Goal: Task Accomplishment & Management: Use online tool/utility

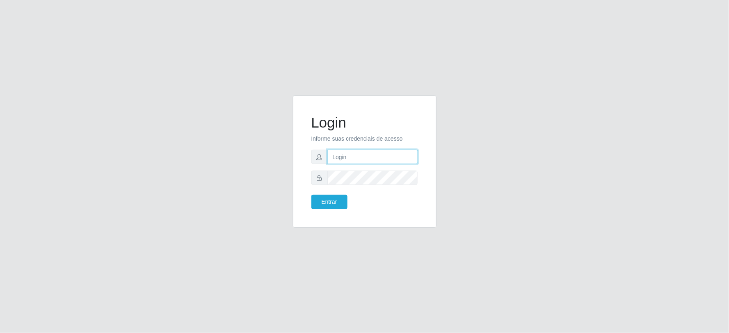
type input "[EMAIL_ADDRESS][DOMAIN_NAME]"
click at [333, 207] on button "Entrar" at bounding box center [329, 202] width 36 height 14
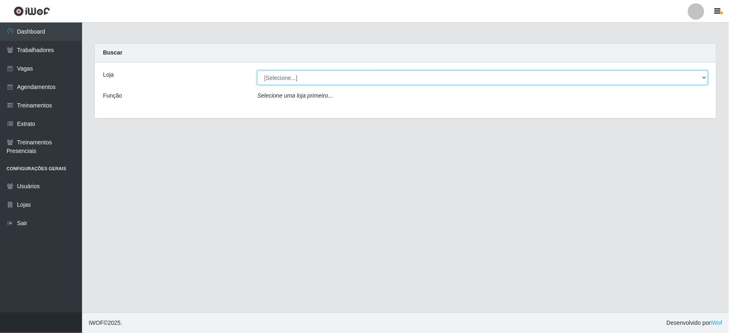
click at [284, 82] on select "[Selecione...] SuperFácil Atacado - Vale do Sol" at bounding box center [482, 78] width 451 height 14
click at [257, 71] on select "[Selecione...] SuperFácil Atacado - Vale do Sol" at bounding box center [482, 78] width 451 height 14
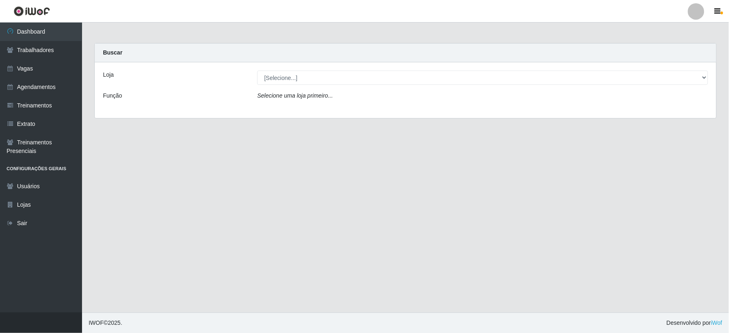
click at [297, 101] on div "Selecione uma loja primeiro..." at bounding box center [482, 98] width 463 height 12
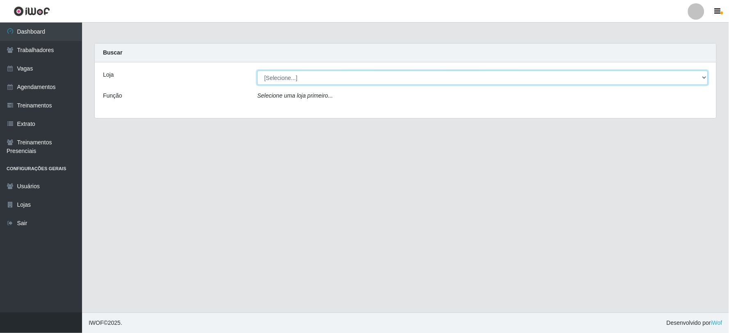
click at [294, 72] on select "[Selecione...] SuperFácil Atacado - Vale do Sol" at bounding box center [482, 78] width 451 height 14
select select "502"
click at [257, 71] on select "[Selecione...] SuperFácil Atacado - Vale do Sol" at bounding box center [482, 78] width 451 height 14
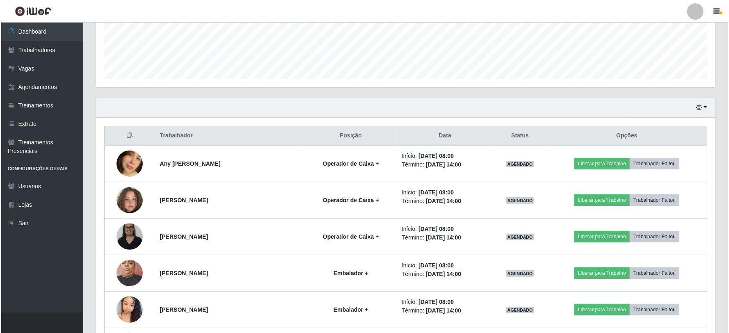
scroll to position [260, 0]
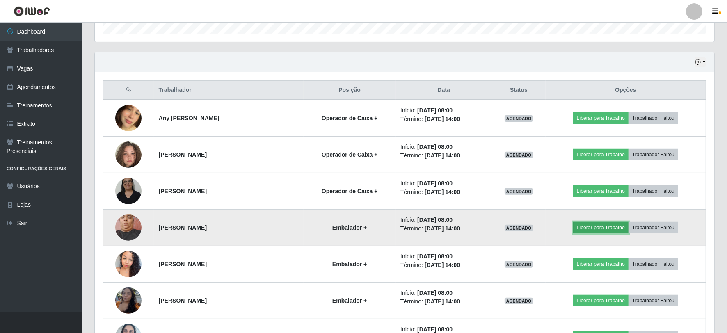
click at [598, 223] on button "Liberar para Trabalho" at bounding box center [600, 227] width 55 height 11
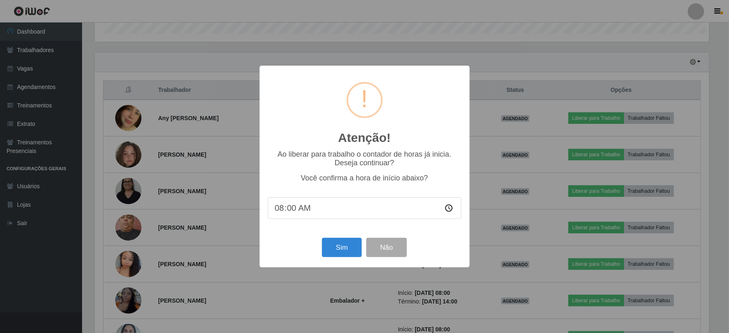
scroll to position [170, 614]
click at [347, 254] on button "Sim" at bounding box center [342, 247] width 40 height 19
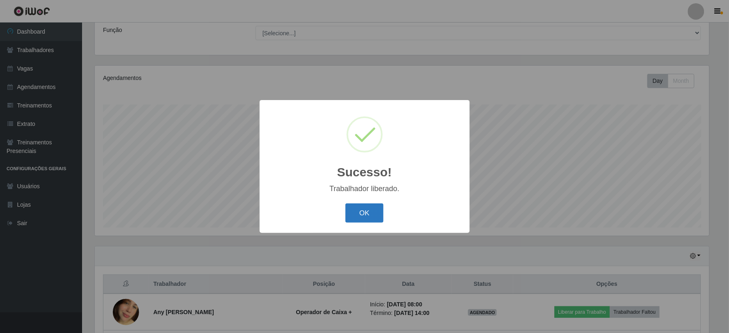
click at [375, 220] on button "OK" at bounding box center [364, 213] width 38 height 19
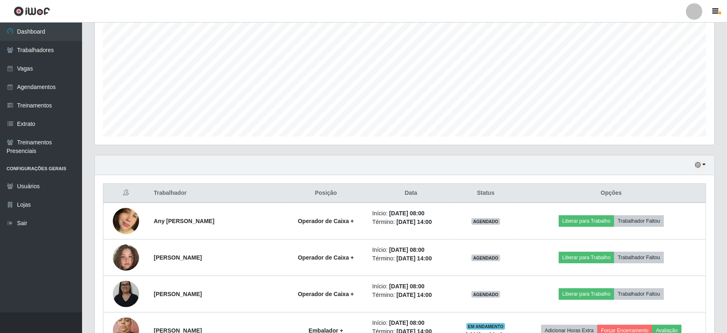
scroll to position [202, 0]
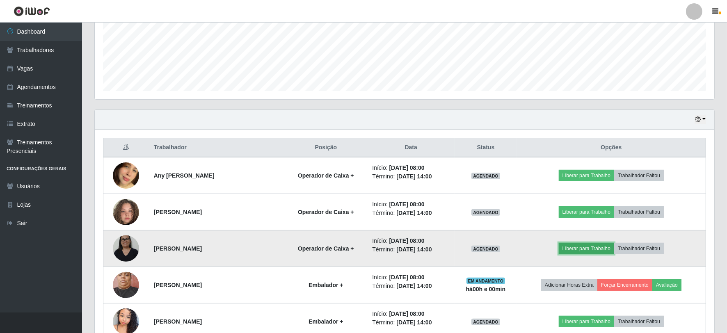
click at [584, 251] on button "Liberar para Trabalho" at bounding box center [586, 248] width 55 height 11
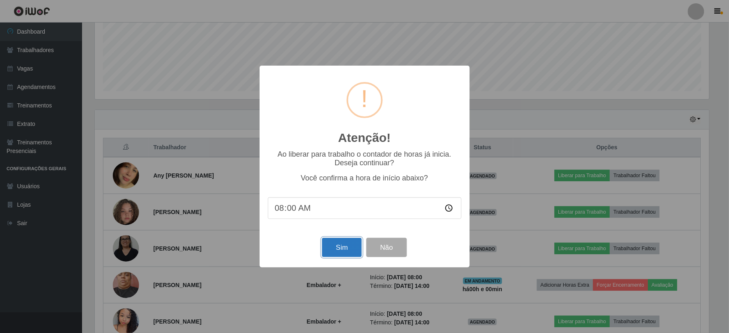
click at [345, 249] on button "Sim" at bounding box center [342, 247] width 40 height 19
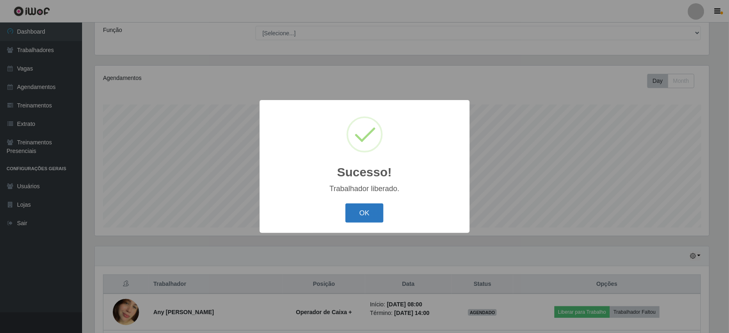
click at [360, 217] on button "OK" at bounding box center [364, 213] width 38 height 19
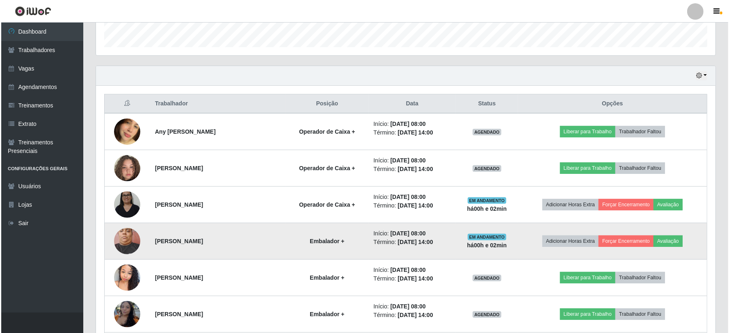
scroll to position [293, 0]
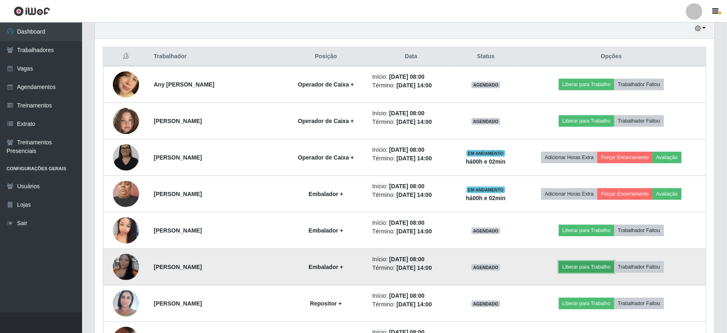
click at [592, 264] on button "Liberar para Trabalho" at bounding box center [586, 266] width 55 height 11
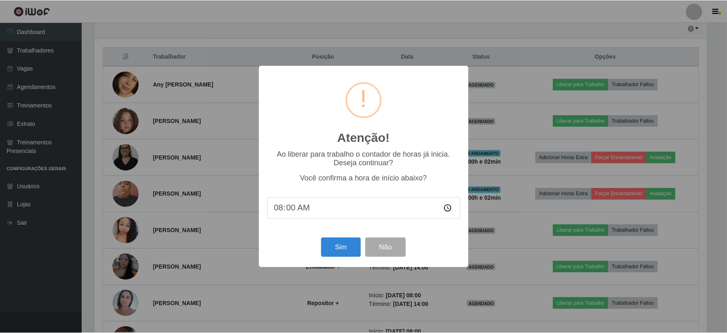
scroll to position [170, 614]
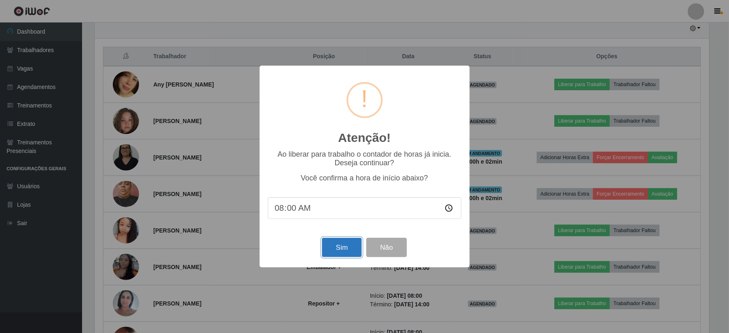
click at [342, 251] on button "Sim" at bounding box center [342, 247] width 40 height 19
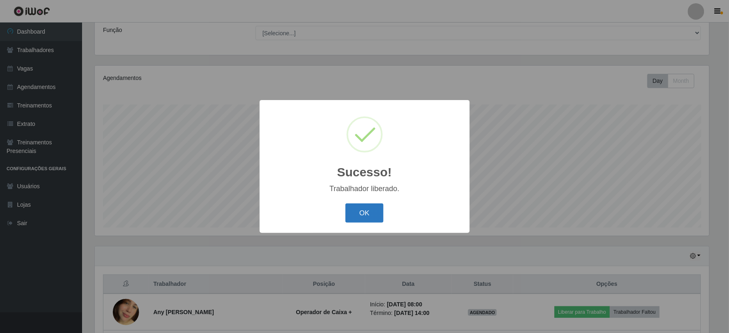
click at [378, 215] on button "OK" at bounding box center [364, 213] width 38 height 19
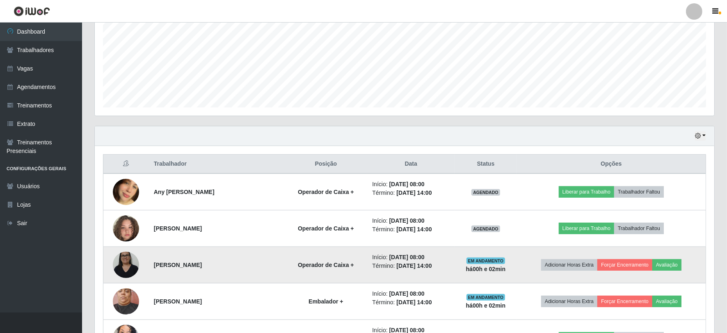
scroll to position [202, 0]
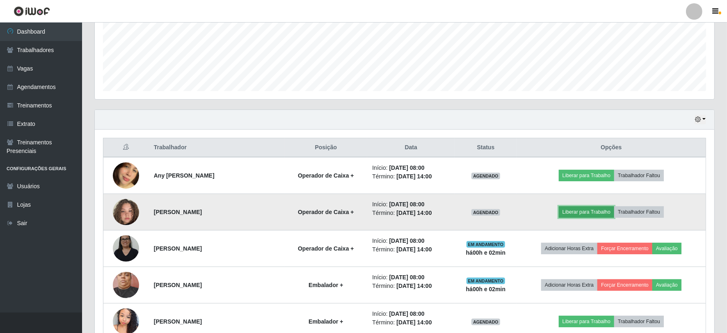
click at [599, 213] on button "Liberar para Trabalho" at bounding box center [586, 211] width 55 height 11
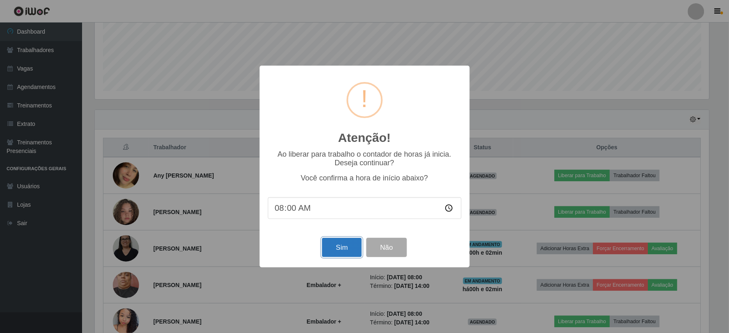
click at [338, 249] on button "Sim" at bounding box center [342, 247] width 40 height 19
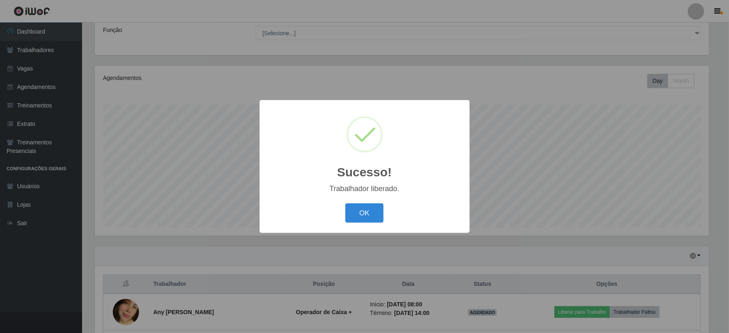
drag, startPoint x: 364, startPoint y: 216, endPoint x: 322, endPoint y: 229, distance: 43.6
click at [363, 216] on button "OK" at bounding box center [364, 213] width 38 height 19
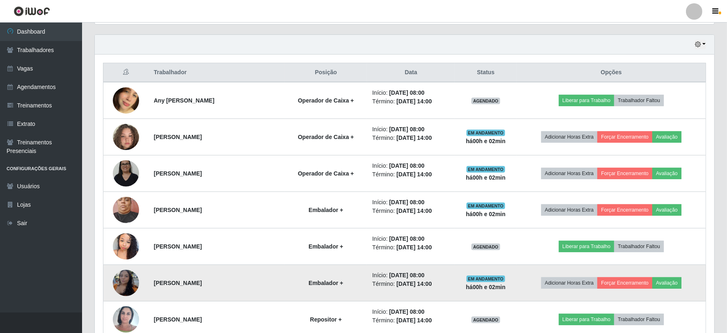
scroll to position [293, 0]
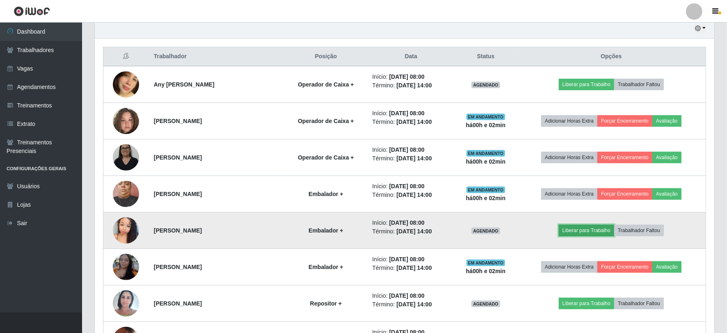
click at [592, 229] on button "Liberar para Trabalho" at bounding box center [586, 230] width 55 height 11
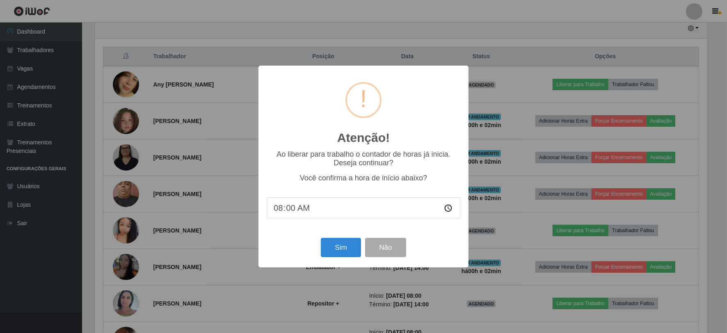
scroll to position [170, 614]
drag, startPoint x: 334, startPoint y: 245, endPoint x: 334, endPoint y: 251, distance: 6.2
click at [334, 245] on button "Sim" at bounding box center [342, 247] width 40 height 19
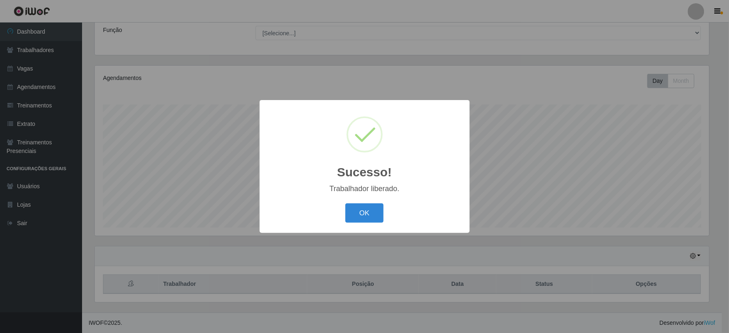
scroll to position [0, 0]
click at [366, 220] on button "OK" at bounding box center [364, 213] width 38 height 19
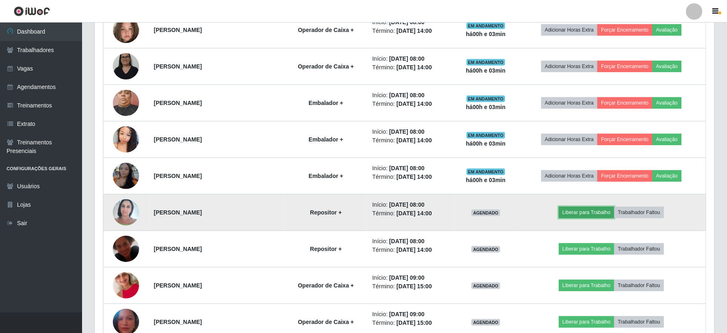
click at [605, 211] on button "Liberar para Trabalho" at bounding box center [586, 212] width 55 height 11
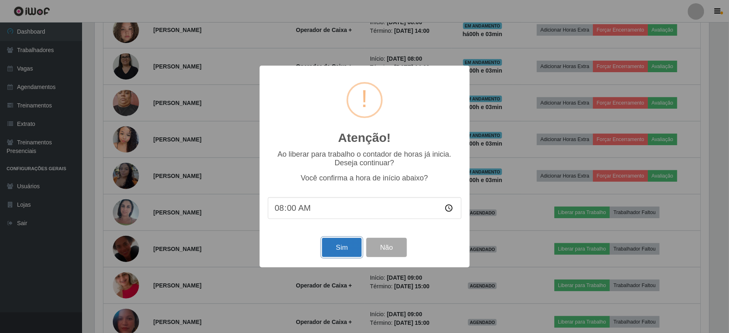
click at [347, 248] on button "Sim" at bounding box center [342, 247] width 40 height 19
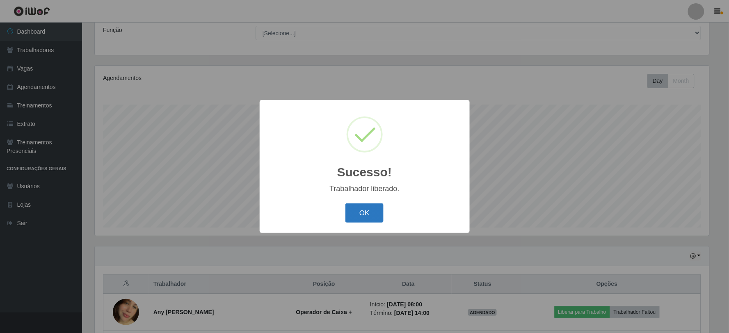
click at [354, 210] on button "OK" at bounding box center [364, 213] width 38 height 19
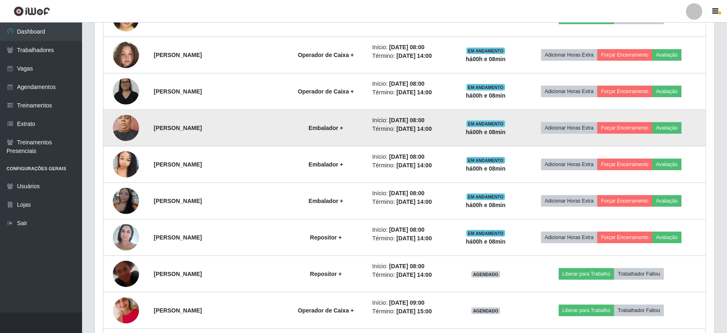
scroll to position [364, 0]
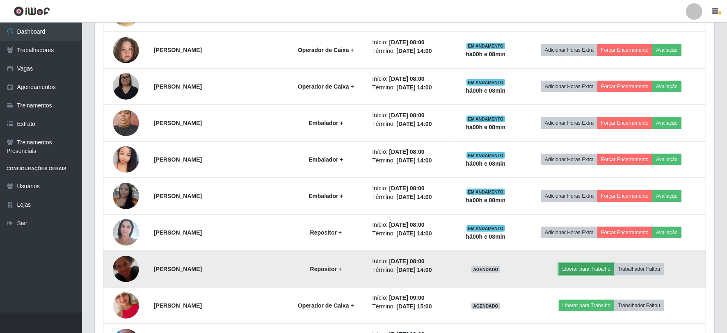
click at [580, 270] on button "Liberar para Trabalho" at bounding box center [586, 268] width 55 height 11
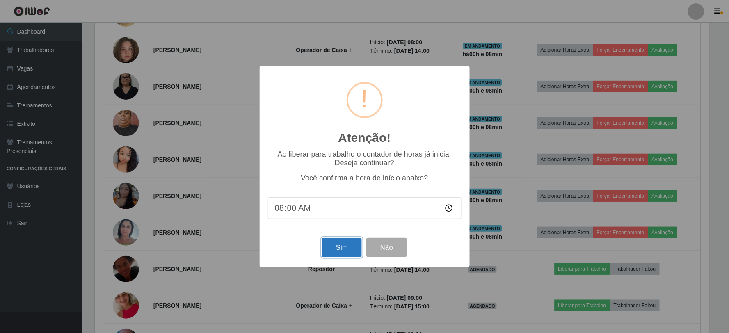
click at [345, 253] on button "Sim" at bounding box center [342, 247] width 40 height 19
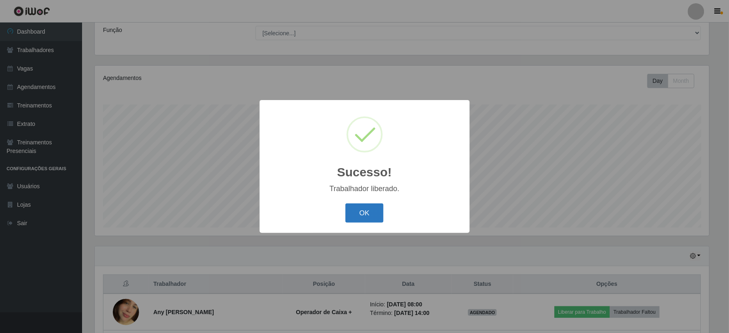
click at [364, 220] on button "OK" at bounding box center [364, 213] width 38 height 19
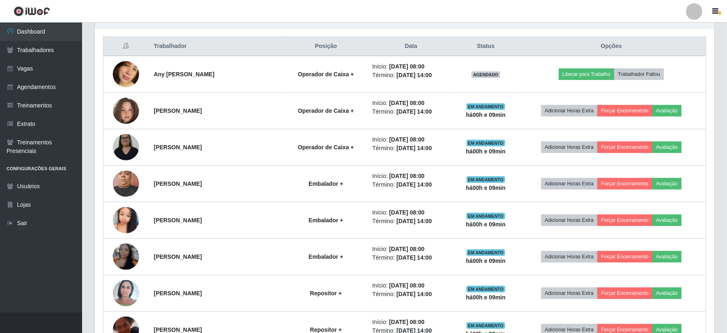
scroll to position [273, 0]
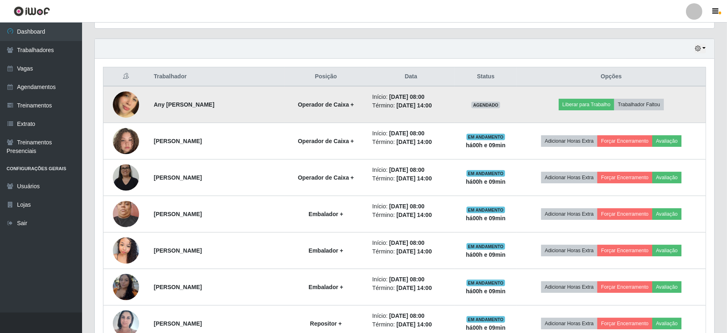
click at [123, 103] on img at bounding box center [126, 104] width 26 height 47
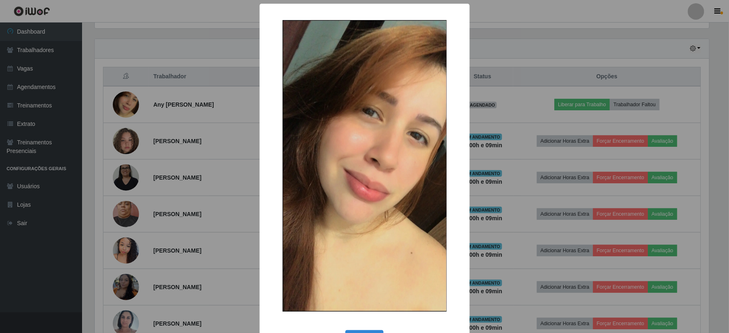
click at [245, 125] on div "× OK Cancel" at bounding box center [364, 166] width 729 height 333
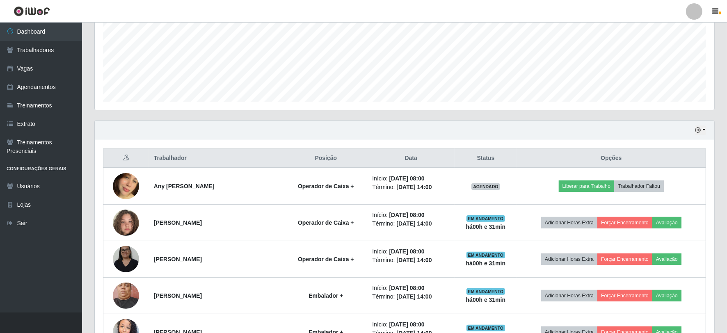
scroll to position [228, 0]
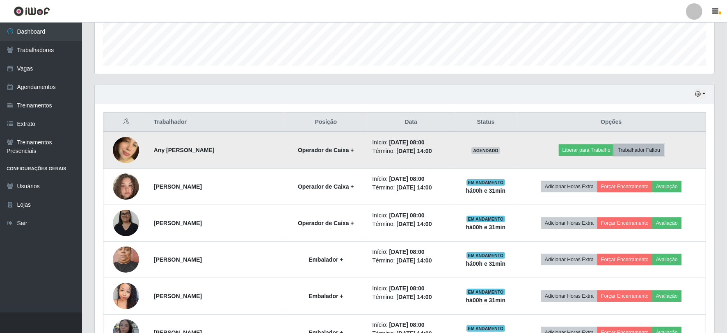
click at [651, 150] on button "Trabalhador Faltou" at bounding box center [639, 149] width 50 height 11
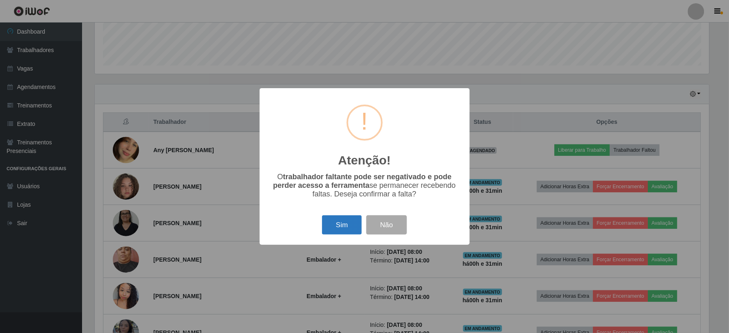
click at [343, 229] on button "Sim" at bounding box center [342, 224] width 40 height 19
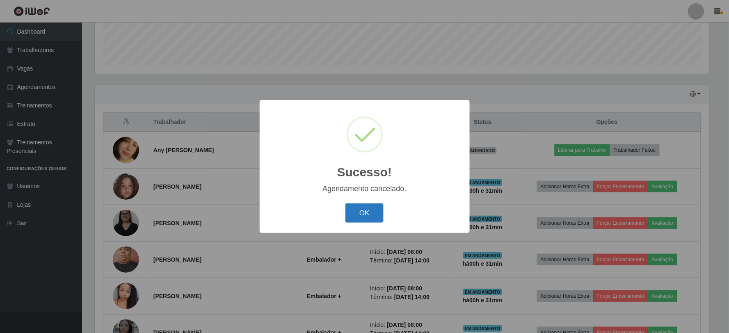
click at [372, 211] on button "OK" at bounding box center [364, 213] width 38 height 19
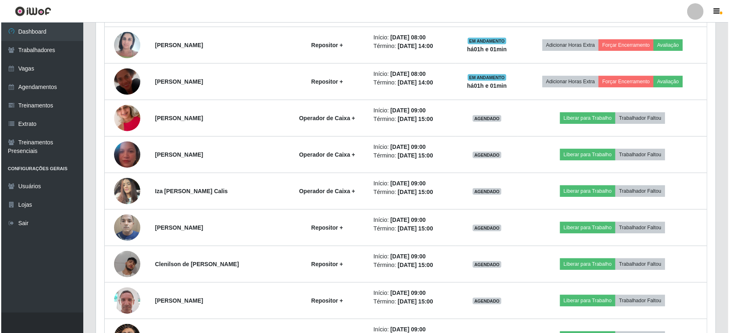
scroll to position [588, 0]
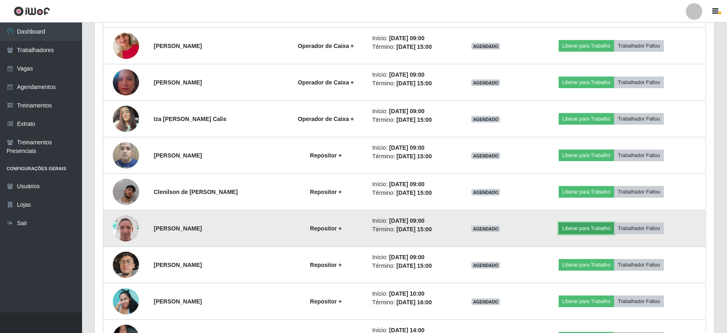
click at [593, 231] on button "Liberar para Trabalho" at bounding box center [586, 228] width 55 height 11
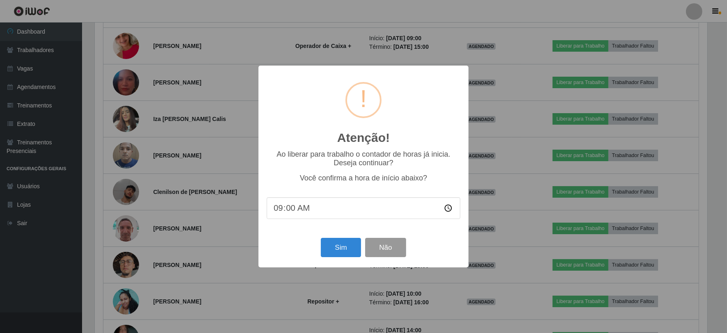
scroll to position [170, 614]
click at [345, 247] on button "Sim" at bounding box center [342, 247] width 40 height 19
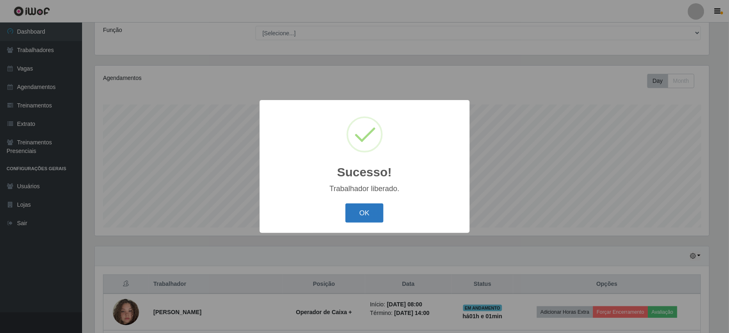
click at [366, 213] on button "OK" at bounding box center [364, 213] width 38 height 19
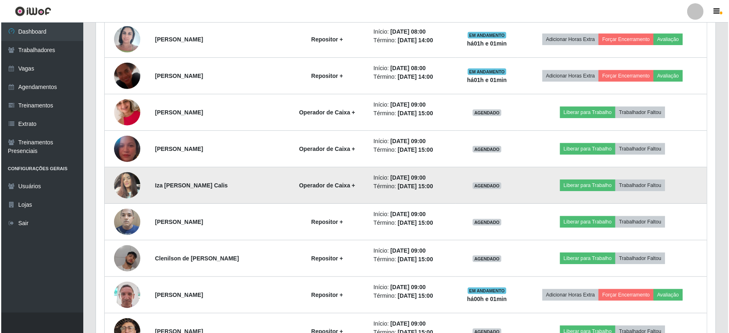
scroll to position [522, 0]
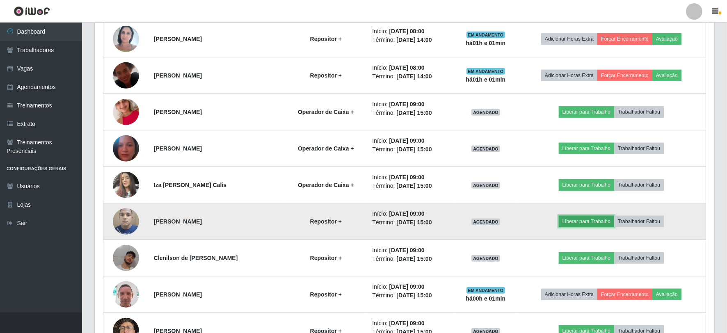
click at [585, 223] on button "Liberar para Trabalho" at bounding box center [586, 221] width 55 height 11
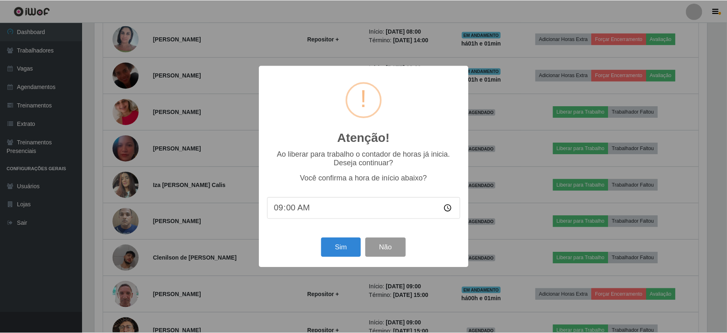
scroll to position [170, 614]
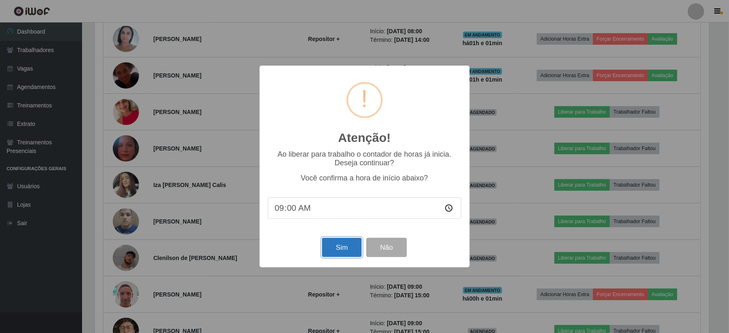
click at [341, 253] on button "Sim" at bounding box center [342, 247] width 40 height 19
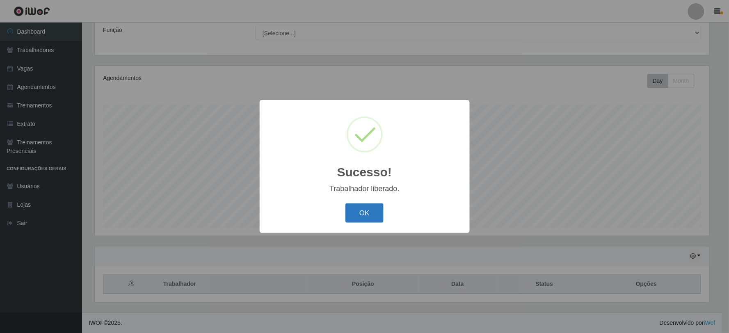
click at [358, 206] on button "OK" at bounding box center [364, 213] width 38 height 19
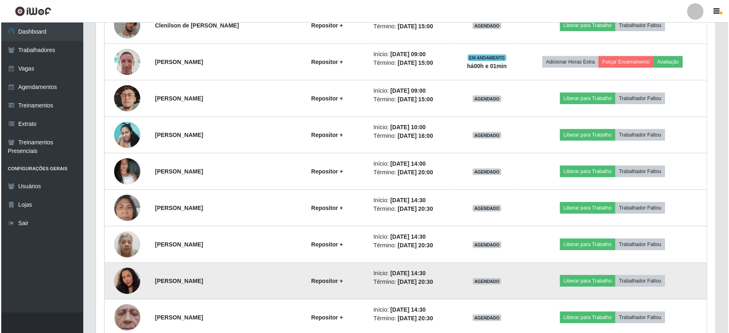
scroll to position [749, 0]
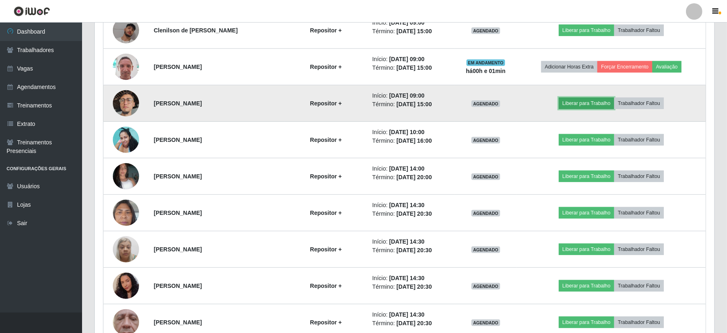
click at [596, 103] on button "Liberar para Trabalho" at bounding box center [586, 103] width 55 height 11
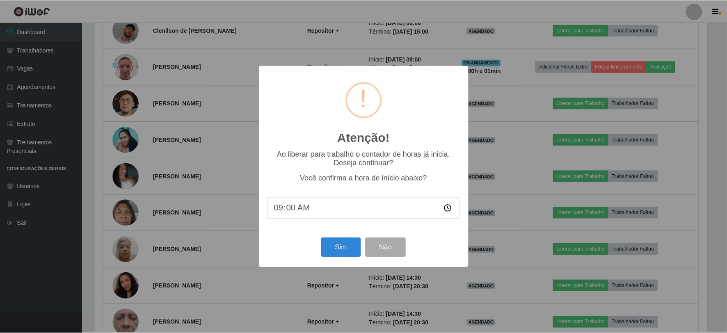
scroll to position [170, 614]
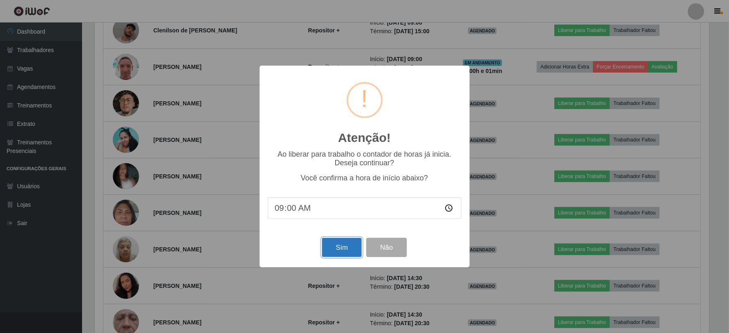
click at [332, 246] on button "Sim" at bounding box center [342, 247] width 40 height 19
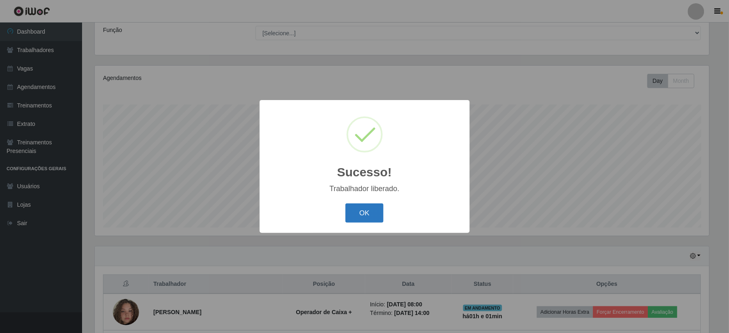
click at [361, 212] on button "OK" at bounding box center [364, 213] width 38 height 19
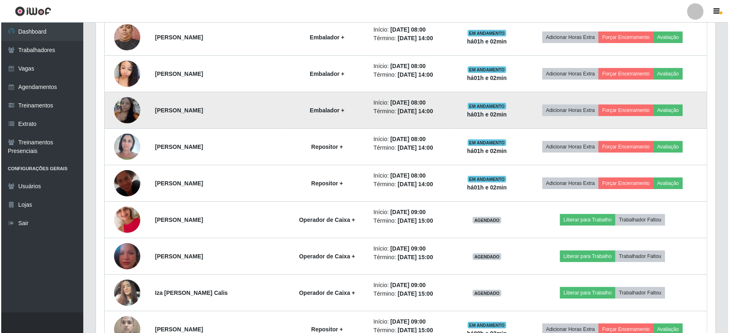
scroll to position [430, 0]
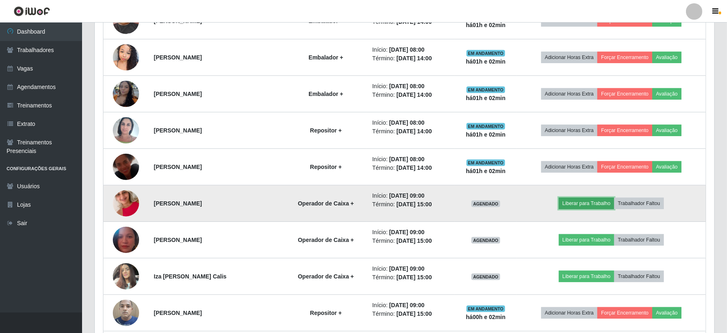
click at [597, 200] on button "Liberar para Trabalho" at bounding box center [586, 203] width 55 height 11
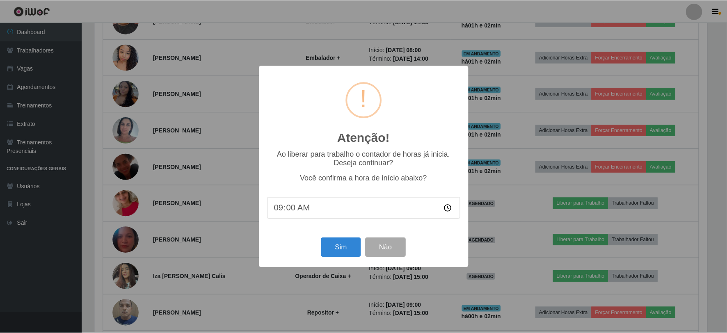
scroll to position [170, 614]
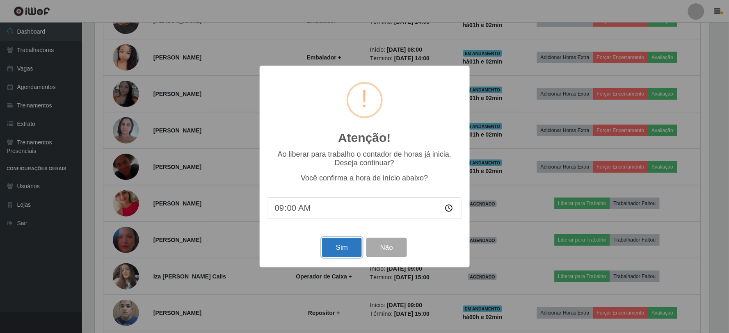
click at [343, 243] on button "Sim" at bounding box center [342, 247] width 40 height 19
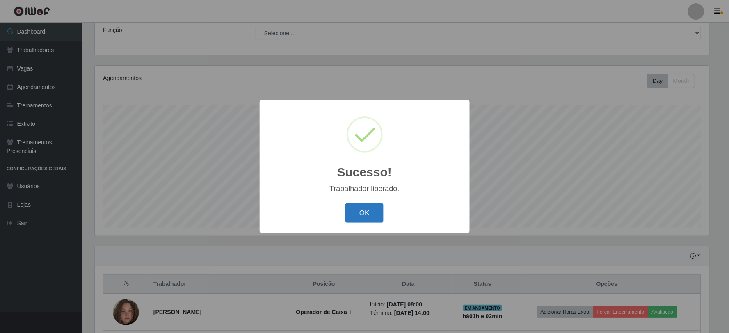
click at [360, 216] on button "OK" at bounding box center [364, 213] width 38 height 19
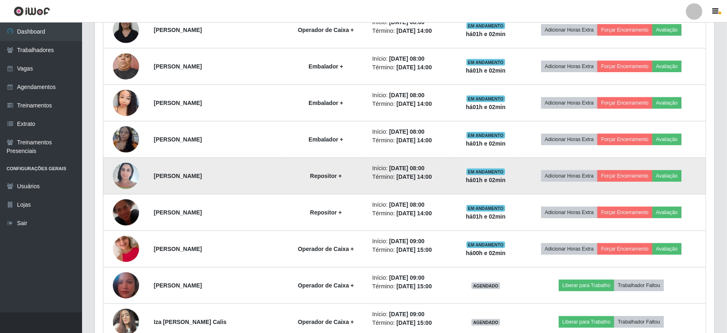
scroll to position [430, 0]
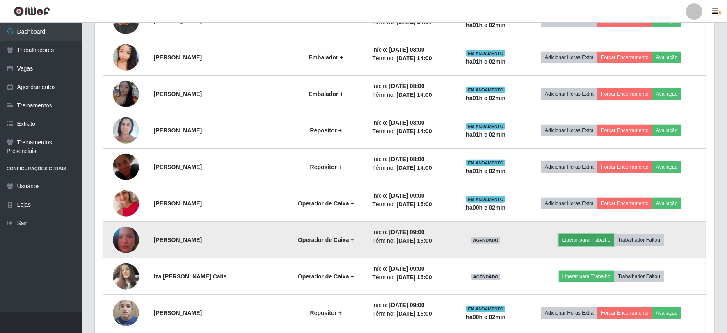
click at [584, 238] on button "Liberar para Trabalho" at bounding box center [586, 239] width 55 height 11
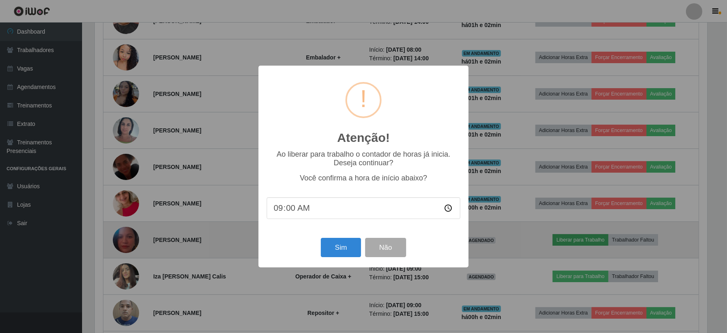
scroll to position [170, 614]
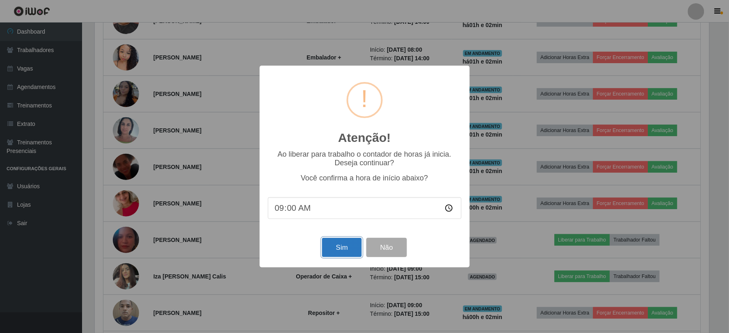
click at [340, 250] on button "Sim" at bounding box center [342, 247] width 40 height 19
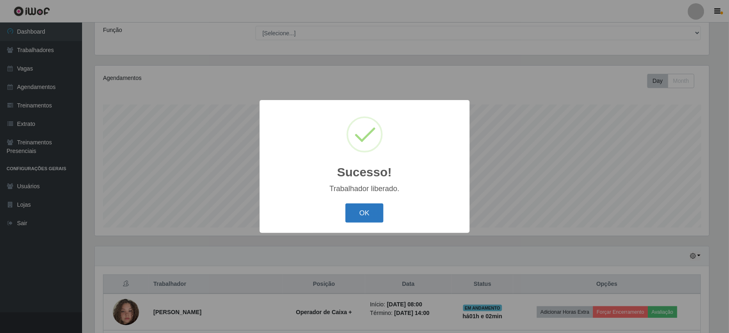
click at [370, 208] on button "OK" at bounding box center [364, 213] width 38 height 19
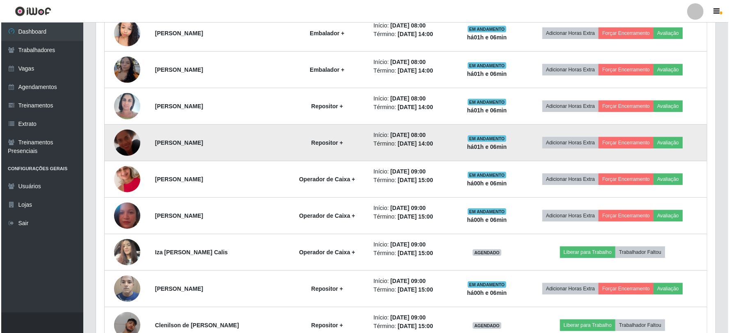
scroll to position [476, 0]
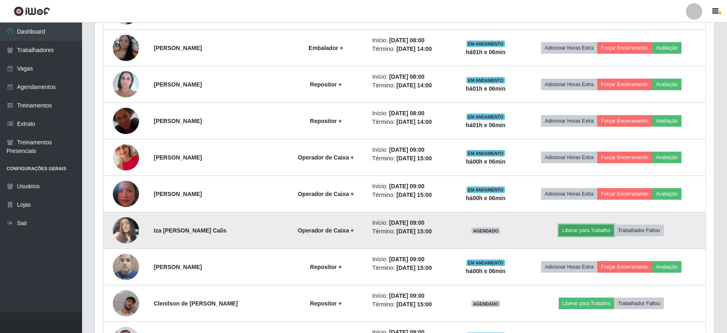
click at [598, 230] on button "Liberar para Trabalho" at bounding box center [586, 230] width 55 height 11
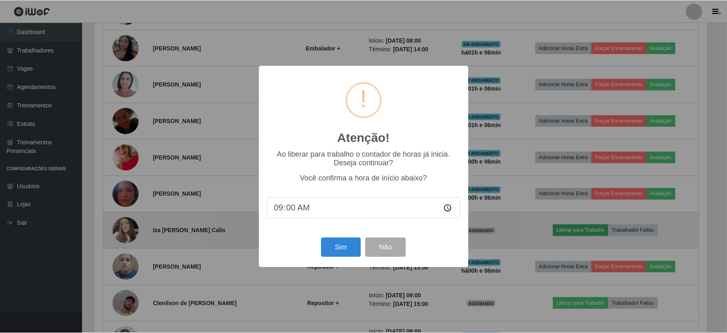
scroll to position [170, 614]
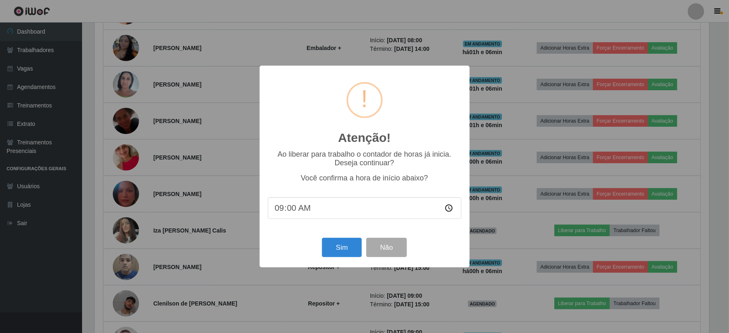
click at [289, 211] on input "09:00" at bounding box center [365, 208] width 194 height 22
type input "09:05"
click at [352, 248] on button "Sim" at bounding box center [342, 247] width 40 height 19
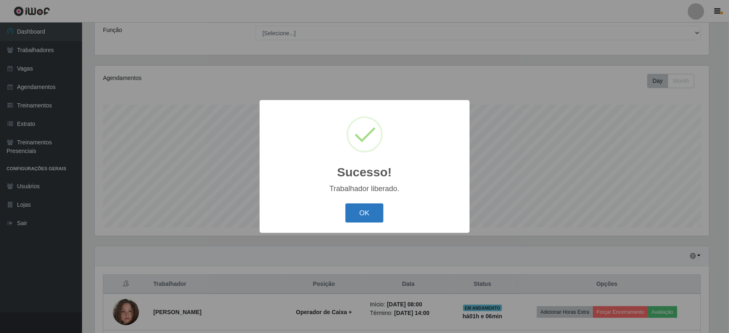
click at [361, 218] on button "OK" at bounding box center [364, 213] width 38 height 19
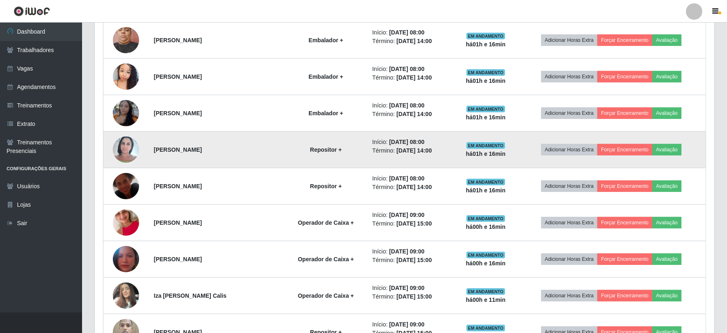
scroll to position [293, 0]
